Goal: Transaction & Acquisition: Purchase product/service

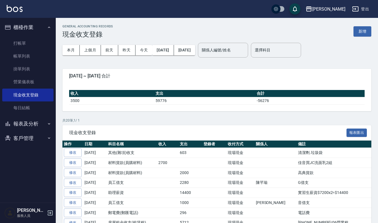
scroll to position [37, 0]
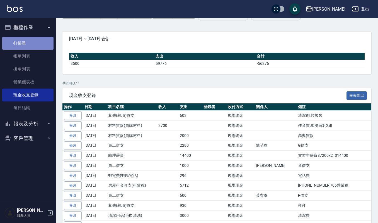
click at [24, 42] on link "打帳單" at bounding box center [27, 43] width 51 height 13
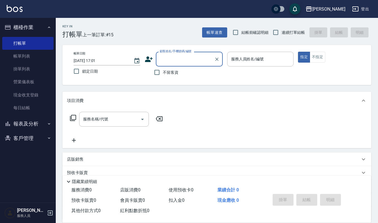
click at [162, 60] on input "顧客姓名/手機號碼/編號" at bounding box center [186, 59] width 54 height 10
type input "沒"
type input "妹"
click at [171, 76] on li "[PERSON_NAME]/0917647090/60789" at bounding box center [189, 73] width 67 height 9
type input "[PERSON_NAME]/0917647090/60789"
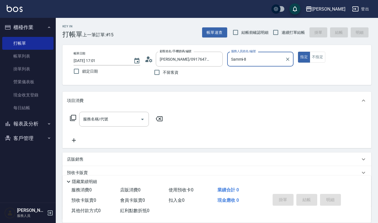
type input "Sammi-8"
click at [141, 121] on icon "Open" at bounding box center [142, 119] width 7 height 7
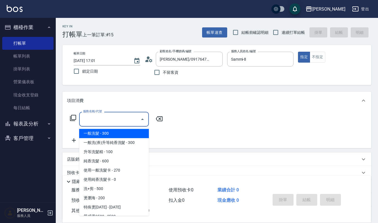
click at [132, 131] on span "一般洗髮 - 300" at bounding box center [114, 133] width 70 height 9
type input "一般洗髮(101)"
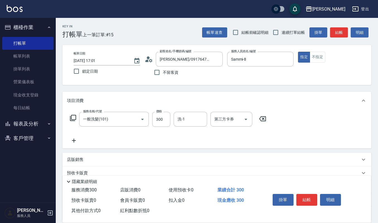
click at [75, 139] on icon at bounding box center [74, 140] width 14 height 7
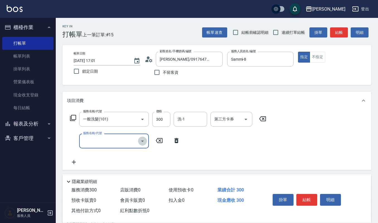
click at [141, 143] on icon "Open" at bounding box center [142, 141] width 7 height 7
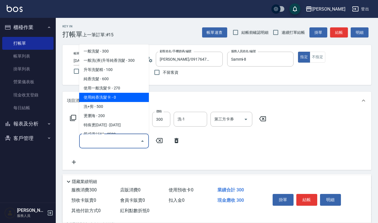
scroll to position [112, 0]
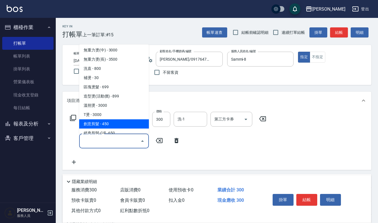
click at [124, 124] on span "創意剪髮 - 450" at bounding box center [114, 123] width 70 height 9
type input "創意剪髮(301)"
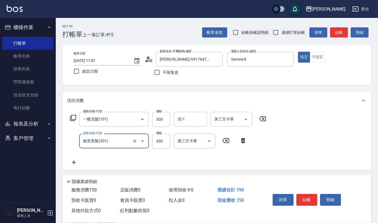
click at [74, 159] on icon at bounding box center [74, 162] width 14 height 7
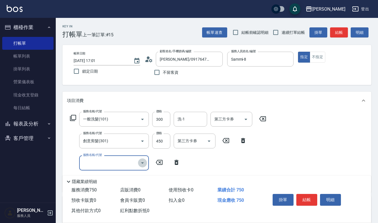
click at [143, 163] on icon "Open" at bounding box center [142, 162] width 7 height 7
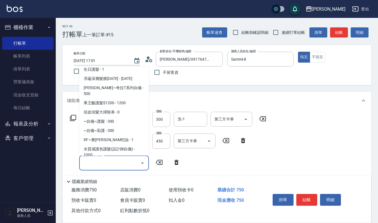
scroll to position [335, 0]
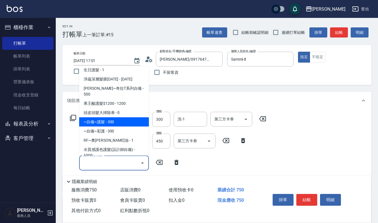
click at [121, 117] on span "~自備~護髮 - 300" at bounding box center [114, 121] width 70 height 9
type input "~自備~護髮(510)"
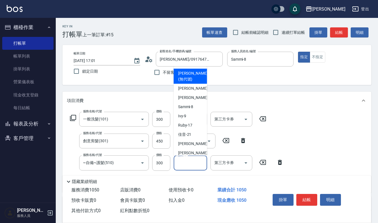
click at [193, 161] on input "協助-1" at bounding box center [190, 163] width 28 height 10
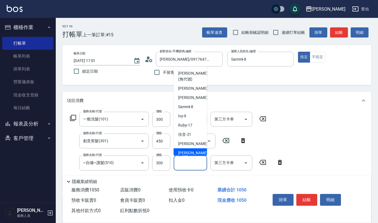
click at [197, 152] on div "[PERSON_NAME] -23" at bounding box center [190, 152] width 33 height 9
type input "[PERSON_NAME]-23"
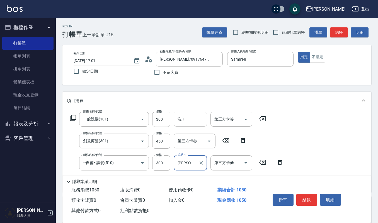
click at [190, 116] on input "洗-1" at bounding box center [190, 119] width 28 height 10
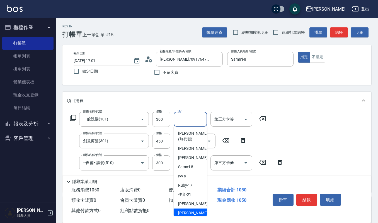
click at [195, 210] on div "[PERSON_NAME] -23" at bounding box center [190, 212] width 33 height 9
type input "[PERSON_NAME]-23"
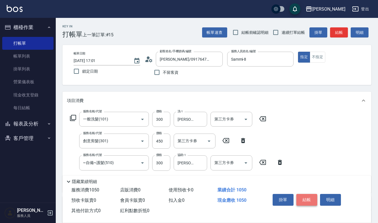
click at [309, 199] on button "結帳" at bounding box center [307, 200] width 21 height 12
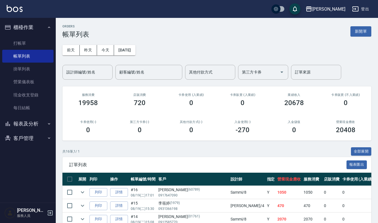
click at [99, 166] on span "訂單列表" at bounding box center [208, 165] width 278 height 6
click at [98, 191] on button "列印" at bounding box center [99, 192] width 18 height 9
click at [17, 39] on link "打帳單" at bounding box center [27, 43] width 51 height 13
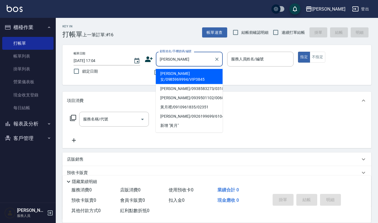
click at [207, 74] on li "[PERSON_NAME]女/0985969994/VIP3845" at bounding box center [189, 76] width 67 height 15
type input "[PERSON_NAME]女/0985969994/VIP3845"
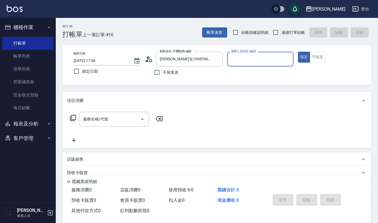
type input "[PERSON_NAME]-4"
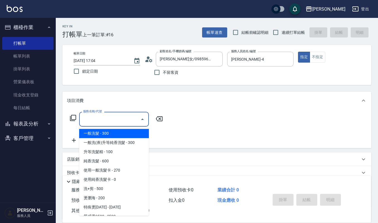
click at [117, 120] on input "服務名稱/代號" at bounding box center [110, 119] width 56 height 10
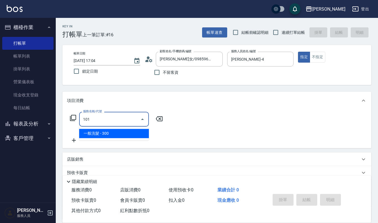
type input "一般洗髮(101)"
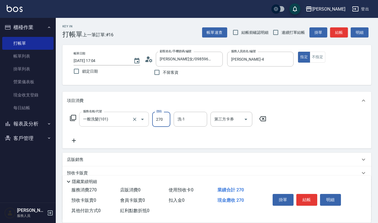
type input "270"
type input "佳音-21"
click at [325, 196] on button "明細" at bounding box center [330, 200] width 21 height 12
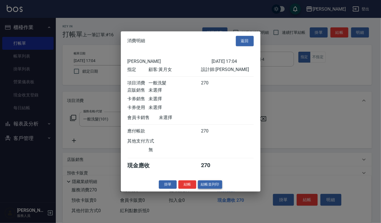
click at [214, 187] on button "結帳並列印" at bounding box center [210, 184] width 24 height 9
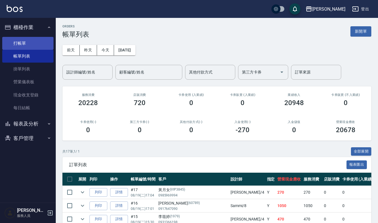
click at [19, 42] on link "打帳單" at bounding box center [27, 43] width 51 height 13
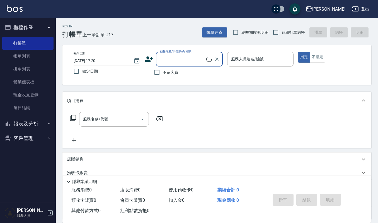
click at [184, 61] on input "顧客姓名/手機號碼/編號" at bounding box center [183, 59] width 48 height 10
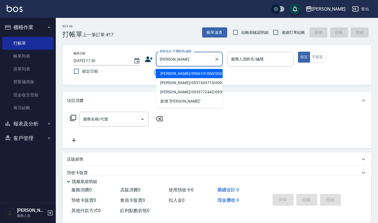
click at [179, 75] on li "[PERSON_NAME]/0966101060/060" at bounding box center [189, 73] width 67 height 9
type input "[PERSON_NAME]/0966101060/060"
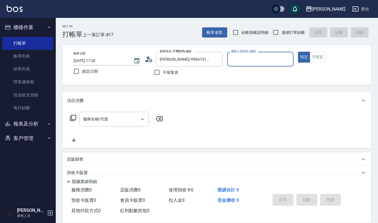
type input "[PERSON_NAME]-4"
click at [90, 114] on div "服務名稱/代號 服務名稱/代號" at bounding box center [114, 119] width 70 height 15
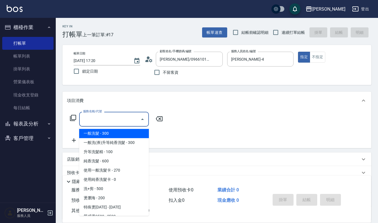
click at [108, 115] on input "服務名稱/代號" at bounding box center [110, 119] width 56 height 10
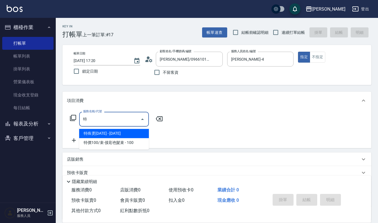
click at [107, 135] on span "特殊燙[DATE] - [DATE]" at bounding box center [114, 133] width 70 height 9
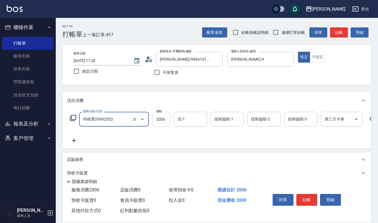
type input "特殊燙2000(202)"
click at [163, 117] on input "2000" at bounding box center [161, 119] width 18 height 15
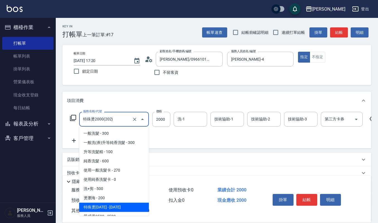
click at [124, 117] on input "特殊燙2000(202)" at bounding box center [106, 119] width 49 height 10
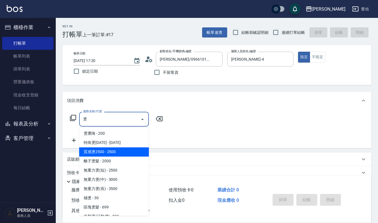
click at [125, 149] on span "質感燙2500 - 2500" at bounding box center [114, 151] width 70 height 9
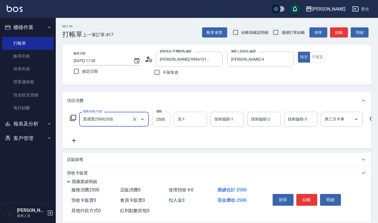
type input "質感燙2500(203)"
click at [162, 117] on input "2500" at bounding box center [161, 119] width 18 height 15
type input "2800"
click at [194, 116] on input "洗-1" at bounding box center [190, 119] width 28 height 10
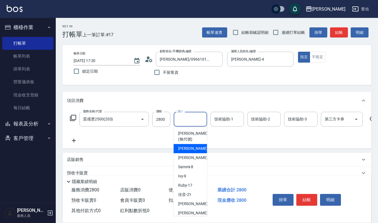
click at [192, 145] on div "[PERSON_NAME] -4" at bounding box center [190, 148] width 33 height 9
type input "[PERSON_NAME]-4"
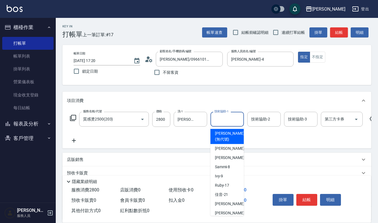
click at [226, 119] on input "技術協助-1" at bounding box center [227, 119] width 28 height 10
click at [229, 149] on div "[PERSON_NAME] -4" at bounding box center [227, 148] width 33 height 9
type input "[PERSON_NAME]-4"
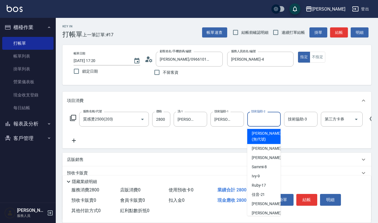
click at [261, 122] on input "技術協助-2" at bounding box center [264, 119] width 28 height 10
click at [258, 145] on span "[PERSON_NAME] -4" at bounding box center [268, 148] width 33 height 6
type input "[PERSON_NAME]-4"
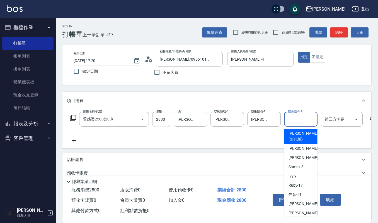
click at [296, 119] on input "技術協助-3" at bounding box center [301, 119] width 28 height 10
click at [292, 145] on div "[PERSON_NAME] -4" at bounding box center [300, 148] width 33 height 9
type input "[PERSON_NAME]-4"
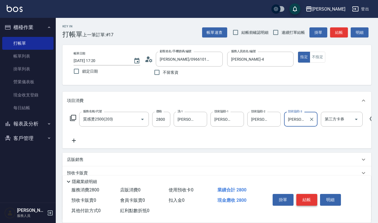
click at [310, 200] on button "結帳" at bounding box center [307, 200] width 21 height 12
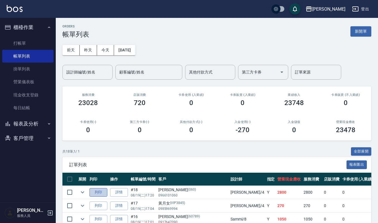
click at [99, 194] on button "列印" at bounding box center [99, 192] width 18 height 9
click at [21, 42] on link "打帳單" at bounding box center [27, 43] width 51 height 13
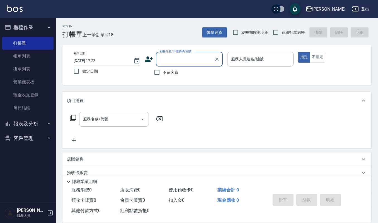
click at [26, 137] on button "客戶管理" at bounding box center [27, 138] width 51 height 15
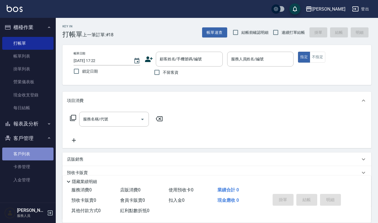
click at [18, 155] on link "客戶列表" at bounding box center [27, 153] width 51 height 13
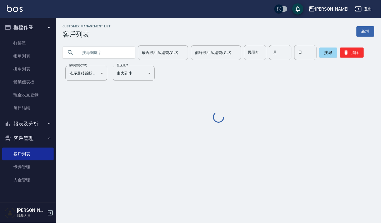
click at [100, 56] on input "text" at bounding box center [104, 52] width 52 height 15
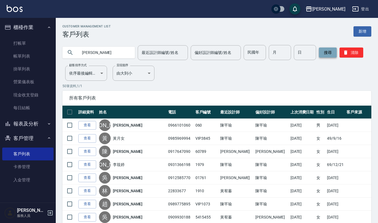
type input "[PERSON_NAME]"
click at [333, 54] on button "搜尋" at bounding box center [328, 52] width 18 height 10
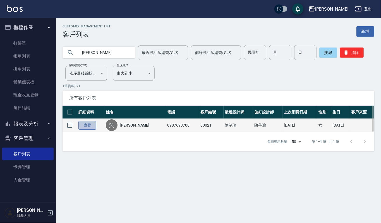
click at [90, 127] on link "查看" at bounding box center [87, 125] width 18 height 9
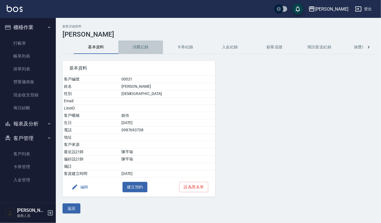
click at [137, 46] on button "消費記錄" at bounding box center [140, 46] width 45 height 13
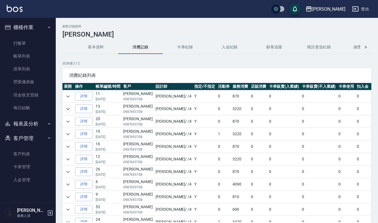
click at [69, 110] on icon "expand row" at bounding box center [68, 108] width 7 height 7
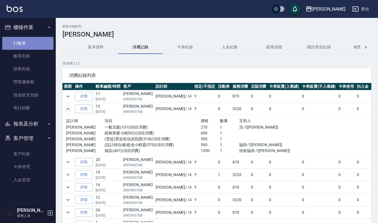
click at [18, 45] on link "打帳單" at bounding box center [27, 43] width 51 height 13
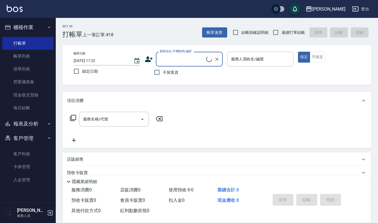
click at [196, 60] on input "顧客姓名/手機號碼/編號" at bounding box center [183, 59] width 48 height 10
type input "ㄨ˙"
type input "ˊ"
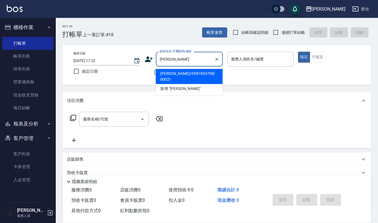
click at [171, 75] on li "[PERSON_NAME]/0987693708/ 00021" at bounding box center [189, 76] width 67 height 15
type input "[PERSON_NAME]/0987693708/ 00021"
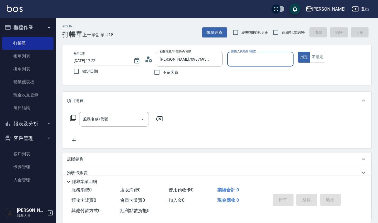
type input "[PERSON_NAME]-4"
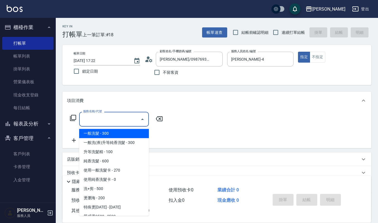
click at [106, 122] on input "服務名稱/代號" at bounding box center [110, 119] width 56 height 10
click at [97, 133] on span "一般洗髮 - 300" at bounding box center [114, 133] width 70 height 9
type input "一般洗髮(101)"
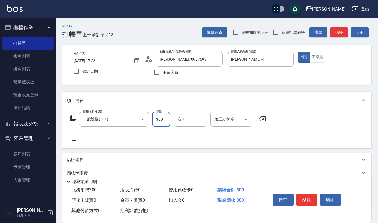
click at [165, 114] on input "300" at bounding box center [161, 119] width 18 height 15
type input "270"
click at [183, 116] on input "洗-1" at bounding box center [190, 119] width 28 height 10
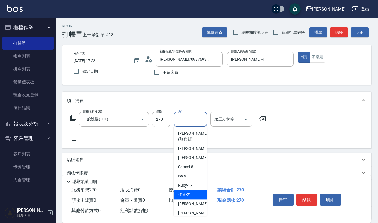
click at [193, 194] on div "佳音 -21" at bounding box center [190, 194] width 33 height 9
type input "佳音-21"
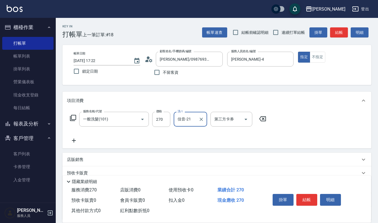
click at [74, 140] on icon at bounding box center [74, 140] width 4 height 4
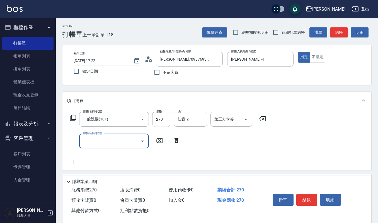
click at [83, 140] on input "服務名稱/代號" at bounding box center [110, 141] width 56 height 10
type input "ㄌˊ"
type input "啽"
click at [126, 159] on span "(設計師自備)藍色小精靈 - 500" at bounding box center [114, 155] width 70 height 9
type input "(設計師自備)藍色小精靈(570)"
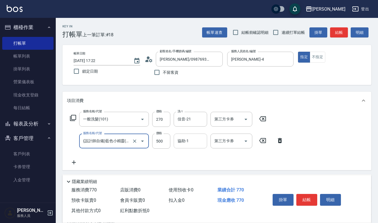
click at [190, 141] on input "協助-1" at bounding box center [190, 141] width 28 height 10
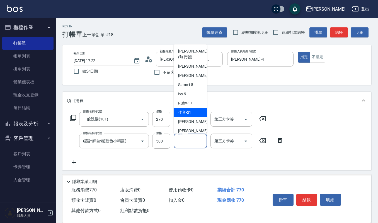
click at [196, 113] on div "佳音 -21" at bounding box center [190, 112] width 33 height 9
type input "佳音-21"
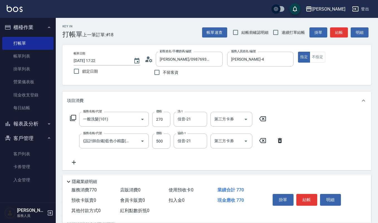
click at [74, 164] on icon at bounding box center [74, 162] width 14 height 7
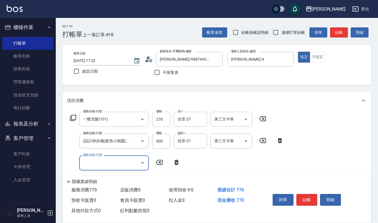
click at [100, 168] on div "服務名稱/代號" at bounding box center [114, 162] width 70 height 15
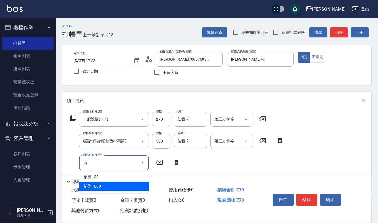
click at [102, 182] on span "補染 - 800" at bounding box center [114, 185] width 70 height 9
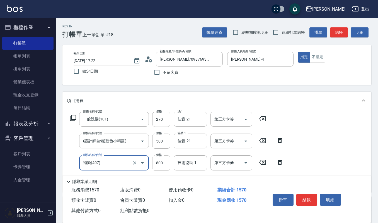
type input "補染(407)"
click at [163, 161] on input "800" at bounding box center [161, 162] width 18 height 15
click at [192, 157] on div "技術協助-1" at bounding box center [190, 162] width 33 height 15
type input "1350"
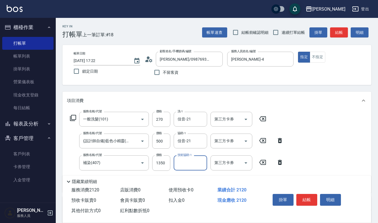
click at [190, 161] on input "技術協助-1" at bounding box center [190, 163] width 28 height 10
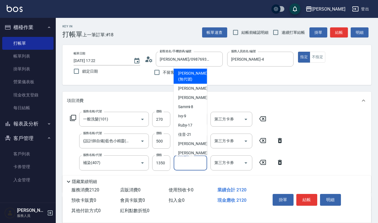
click at [190, 161] on input "技術協助-1" at bounding box center [190, 163] width 28 height 10
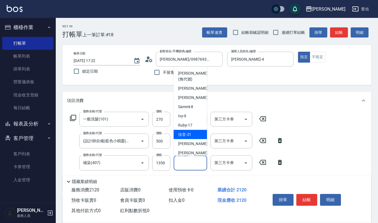
click at [193, 132] on div "佳音 -21" at bounding box center [190, 133] width 33 height 9
type input "佳音-21"
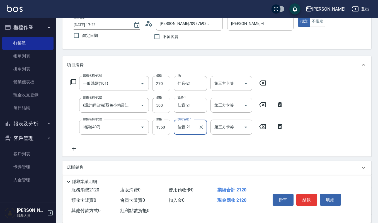
scroll to position [74, 0]
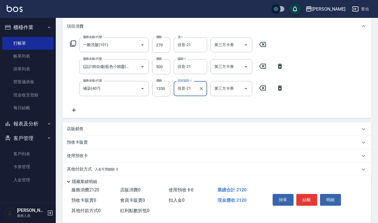
click at [74, 110] on icon at bounding box center [74, 110] width 4 height 4
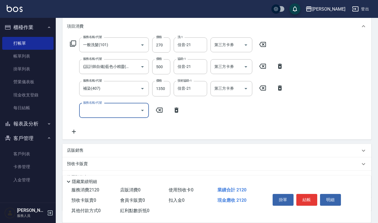
scroll to position [0, 0]
click at [84, 111] on input "服務名稱/代號" at bounding box center [110, 110] width 56 height 10
type input "ㄗ"
click at [140, 128] on div "No options" at bounding box center [114, 125] width 70 height 14
click at [110, 112] on input "眼眼" at bounding box center [110, 110] width 56 height 10
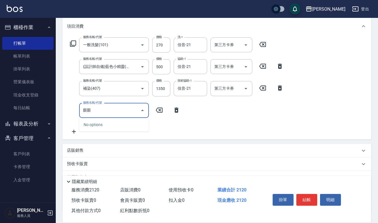
type input "眼"
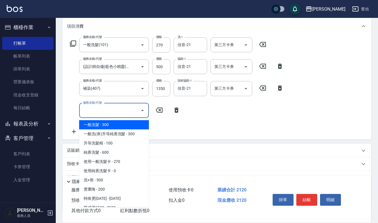
type input "ㄔ"
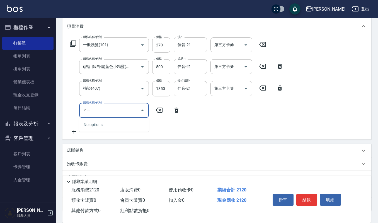
type input "ㄔ"
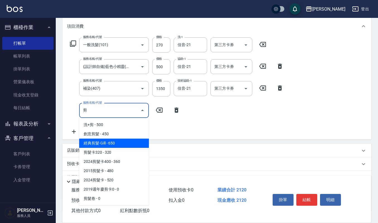
click at [122, 140] on span "經典剪髮-Gill - 650" at bounding box center [114, 142] width 70 height 9
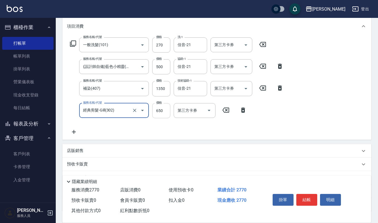
type input "經典剪髮-Gill(302)"
click at [156, 112] on input "650" at bounding box center [161, 110] width 18 height 15
type input "600"
click at [74, 131] on icon at bounding box center [74, 132] width 4 height 4
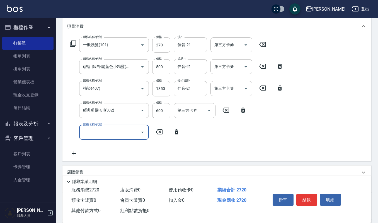
click at [83, 129] on input "服務名稱/代號" at bounding box center [110, 132] width 56 height 10
click at [85, 146] on span "(雲提)燙染前頭皮防護 - 500" at bounding box center [114, 145] width 70 height 9
type input "(雲提)燙染前頭皮防護(518)"
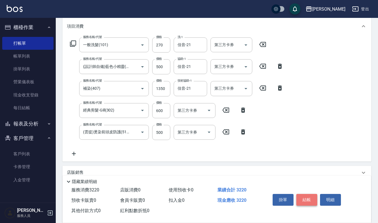
click at [306, 201] on button "結帳" at bounding box center [307, 200] width 21 height 12
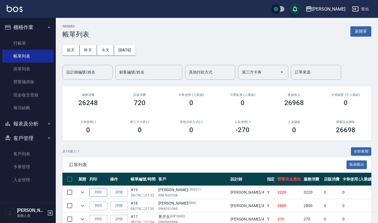
click at [97, 192] on button "列印" at bounding box center [99, 192] width 18 height 9
click at [24, 43] on link "打帳單" at bounding box center [27, 43] width 51 height 13
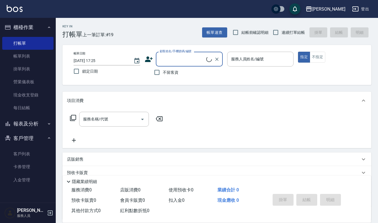
click at [176, 63] on input "顧客姓名/手機號碼/編號" at bounding box center [183, 59] width 48 height 10
type input "需"
type input "續"
type input "徐"
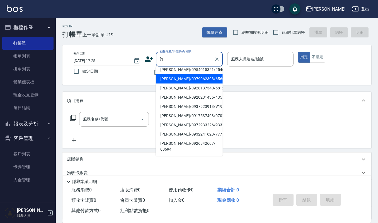
scroll to position [2, 0]
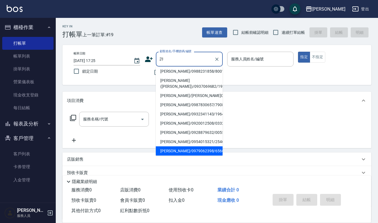
click at [174, 78] on li "[PERSON_NAME]([PERSON_NAME])/0937069682/1927" at bounding box center [189, 83] width 67 height 15
type input "[PERSON_NAME]([PERSON_NAME])/0937069682/1927"
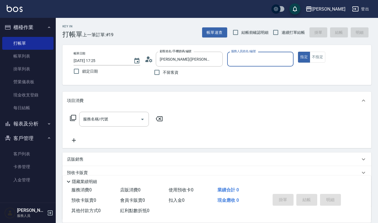
type input "[PERSON_NAME]-4"
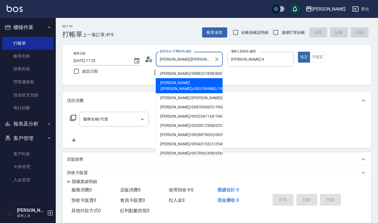
click at [210, 61] on input "[PERSON_NAME]([PERSON_NAME])/0937069682/1927" at bounding box center [186, 59] width 54 height 10
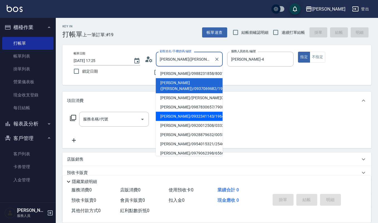
scroll to position [37, 0]
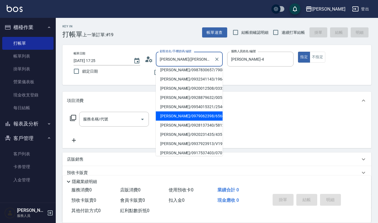
click at [169, 116] on li "[PERSON_NAME]/0979062398/65666" at bounding box center [189, 115] width 67 height 9
type input "[PERSON_NAME]/0979062398/65666"
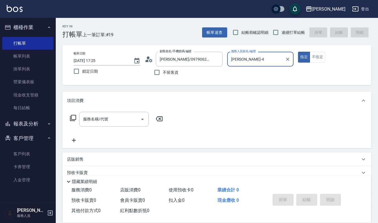
click at [245, 57] on input "[PERSON_NAME]-4" at bounding box center [256, 59] width 53 height 10
type input "[PERSON_NAME]"
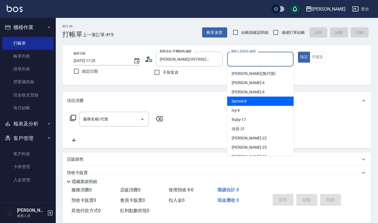
click at [244, 102] on span "Sammi -8" at bounding box center [239, 101] width 15 height 6
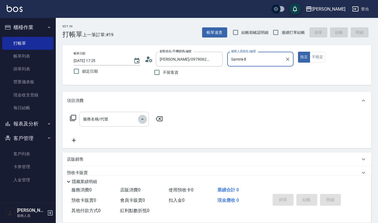
click at [142, 117] on icon "Open" at bounding box center [142, 119] width 7 height 7
type input "Sammi-8"
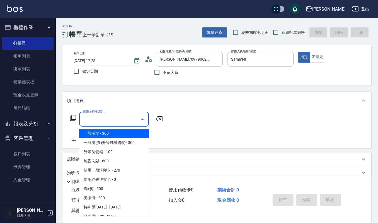
click at [110, 136] on span "一般洗髮 - 300" at bounding box center [114, 133] width 70 height 9
type input "一般洗髮(101)"
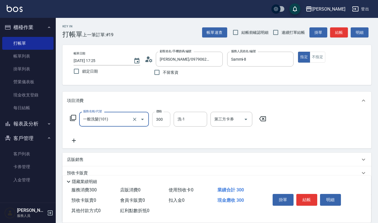
click at [163, 119] on input "300" at bounding box center [161, 119] width 18 height 15
type input "270"
click at [181, 117] on input "洗-1" at bounding box center [190, 119] width 28 height 10
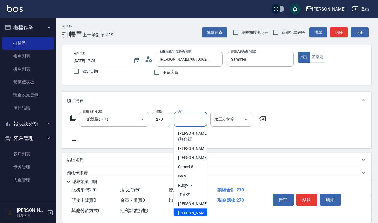
click at [190, 211] on span "[PERSON_NAME] -23" at bounding box center [195, 213] width 35 height 6
type input "[PERSON_NAME]-23"
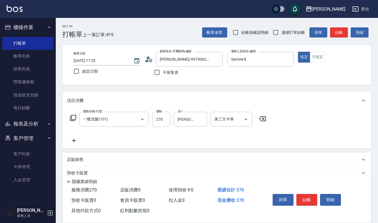
click at [72, 141] on icon at bounding box center [74, 140] width 14 height 7
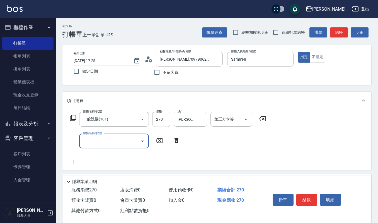
click at [142, 140] on icon "Open" at bounding box center [142, 141] width 7 height 7
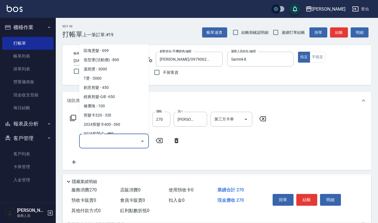
scroll to position [149, 0]
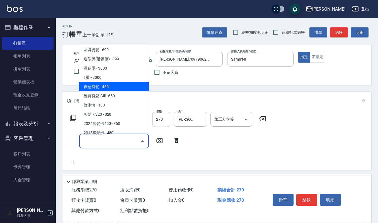
click at [115, 84] on span "創意剪髮 - 450" at bounding box center [114, 86] width 70 height 9
type input "創意剪髮(301)"
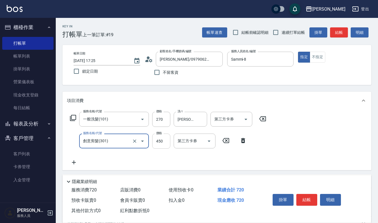
click at [164, 140] on input "450" at bounding box center [161, 140] width 18 height 15
type input "405"
click at [73, 163] on icon at bounding box center [74, 162] width 14 height 7
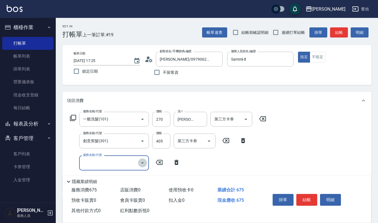
click at [143, 161] on icon "Open" at bounding box center [142, 162] width 7 height 7
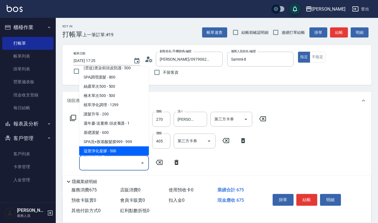
scroll to position [484, 0]
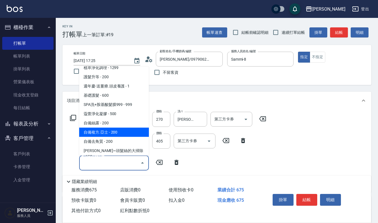
click at [118, 127] on span "自備複方.亞士 - 200" at bounding box center [114, 131] width 70 height 9
type input "自備複方.亞士(532)"
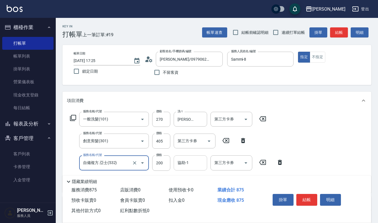
click at [181, 165] on input "協助-1" at bounding box center [190, 163] width 28 height 10
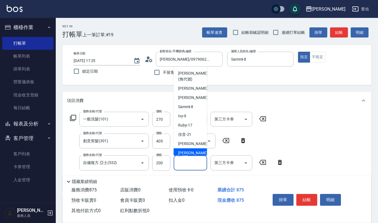
click at [183, 154] on span "[PERSON_NAME] -23" at bounding box center [195, 153] width 35 height 6
type input "[PERSON_NAME]-23"
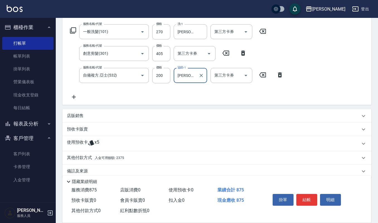
scroll to position [94, 0]
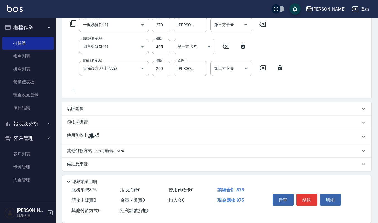
click at [83, 149] on p "其他付款方式 入金可用餘額: 2375" at bounding box center [95, 151] width 57 height 6
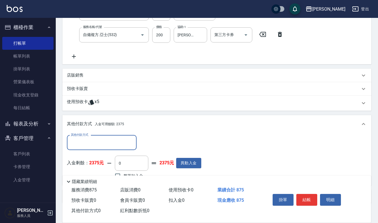
scroll to position [160, 0]
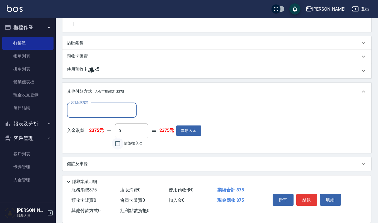
click at [117, 143] on input "整筆扣入金" at bounding box center [118, 144] width 12 height 12
checkbox input "true"
type input "875"
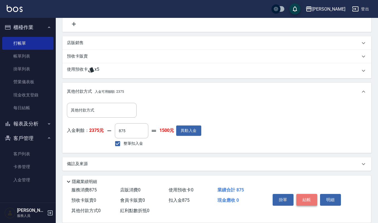
click at [311, 198] on button "結帳" at bounding box center [307, 200] width 21 height 12
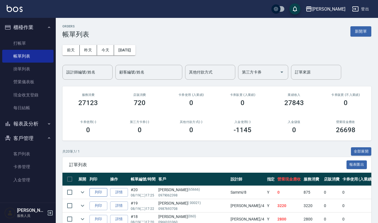
click at [94, 191] on button "列印" at bounding box center [99, 192] width 18 height 9
click at [28, 41] on link "打帳單" at bounding box center [27, 43] width 51 height 13
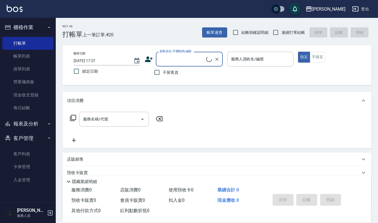
click at [179, 56] on input "顧客姓名/手機號碼/編號" at bounding box center [183, 59] width 48 height 10
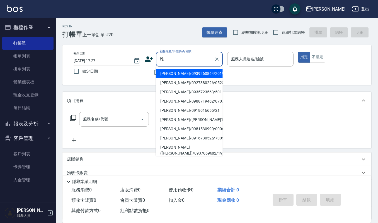
click at [164, 109] on li "[PERSON_NAME]/0918016655/21" at bounding box center [189, 110] width 67 height 9
type input "[PERSON_NAME]/0918016655/21"
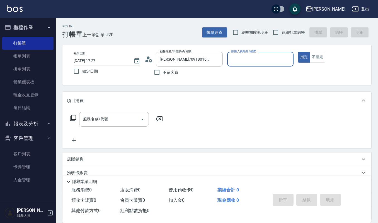
type input "Sammi-8"
click at [141, 118] on icon "Open" at bounding box center [142, 119] width 7 height 7
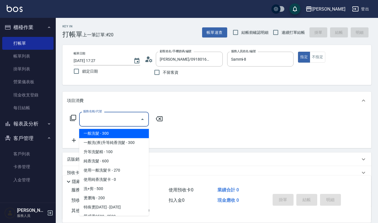
click at [124, 135] on span "一般洗髮 - 300" at bounding box center [114, 133] width 70 height 9
type input "一般洗髮(101)"
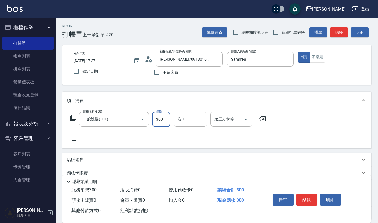
click at [163, 116] on input "300" at bounding box center [161, 119] width 18 height 15
type input "270"
click at [196, 119] on input "洗-1" at bounding box center [190, 119] width 28 height 10
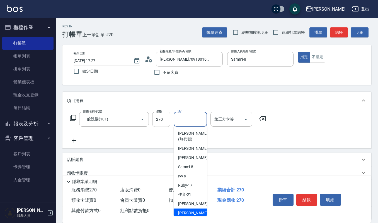
click at [188, 212] on span "[PERSON_NAME] -23" at bounding box center [195, 213] width 35 height 6
type input "[PERSON_NAME]-23"
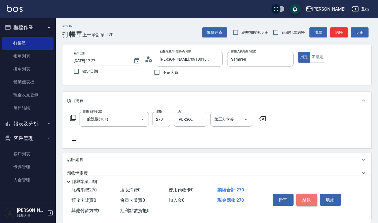
click at [307, 194] on button "結帳" at bounding box center [307, 200] width 21 height 12
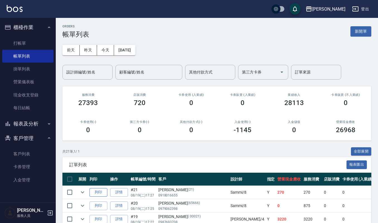
click at [96, 193] on button "列印" at bounding box center [99, 192] width 18 height 9
